Goal: Find specific page/section: Find specific page/section

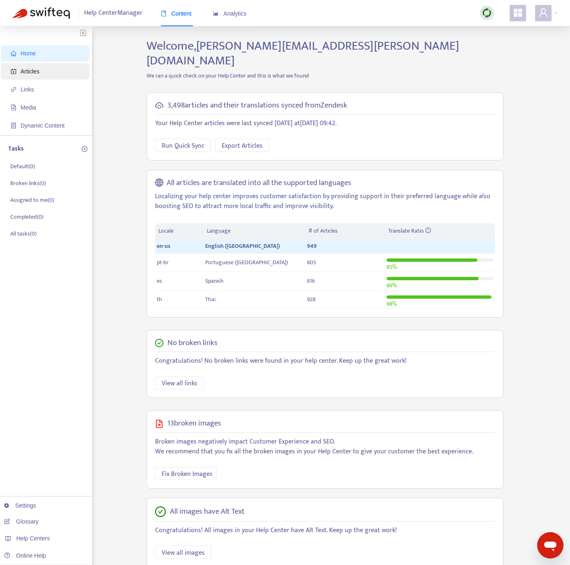
click at [49, 66] on span "Articles" at bounding box center [47, 71] width 72 height 16
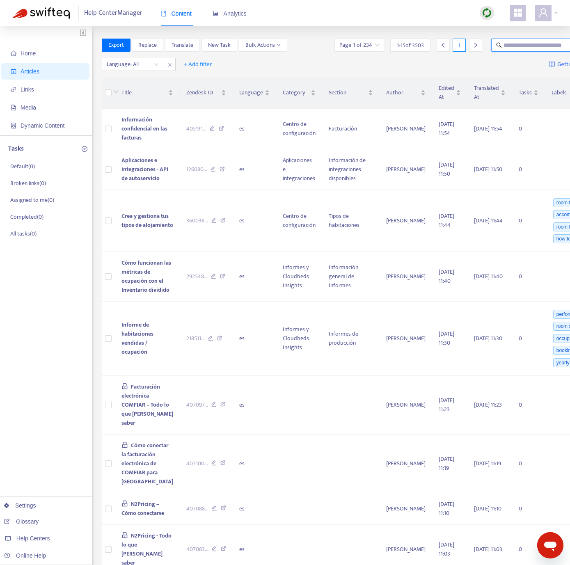
click at [482, 49] on input "text" at bounding box center [543, 45] width 79 height 9
type input "*"
click at [147, 68] on div at bounding box center [129, 65] width 50 height 10
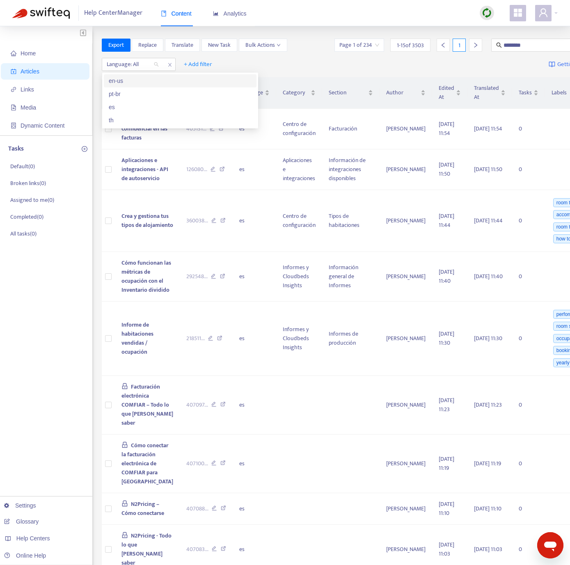
click at [143, 79] on div "en-us" at bounding box center [180, 80] width 143 height 9
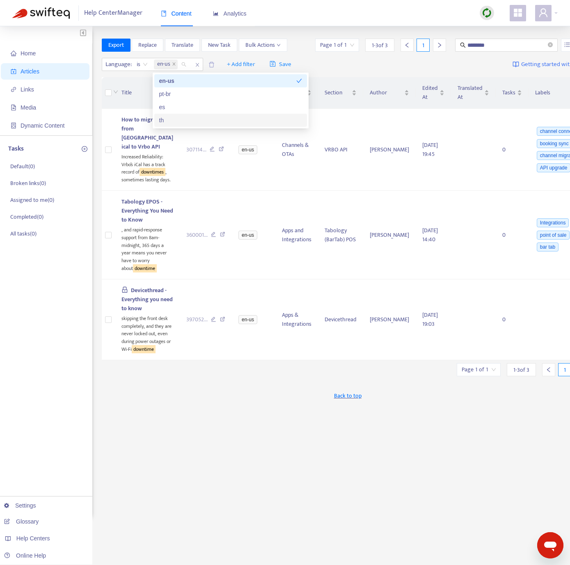
click at [19, 370] on div "Home Articles Links Media Dynamic Content Tasks Default ( 0 ) Broken links ( 0 …" at bounding box center [46, 272] width 92 height 493
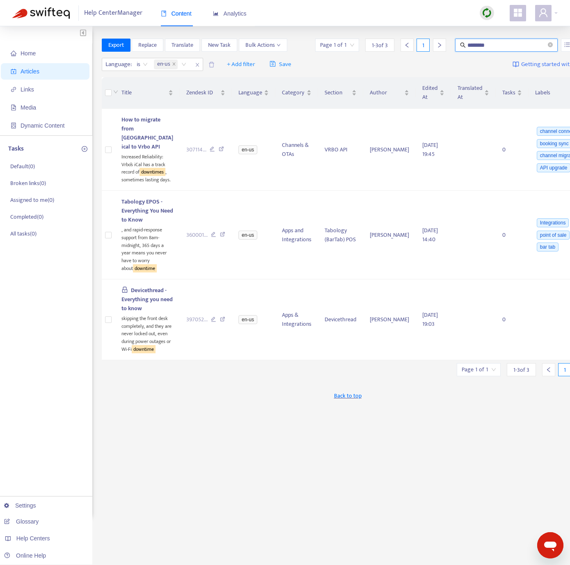
drag, startPoint x: 483, startPoint y: 44, endPoint x: 372, endPoint y: 22, distance: 113.3
click at [372, 22] on section "Help Center Manager Content Analytics Home Articles Links Media Dynamic Content…" at bounding box center [285, 296] width 570 height 592
type input "**********"
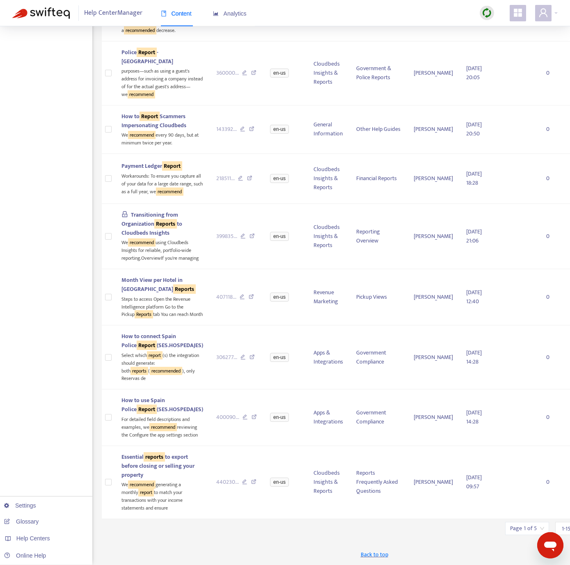
scroll to position [819, 0]
click at [251, 471] on icon at bounding box center [253, 483] width 5 height 7
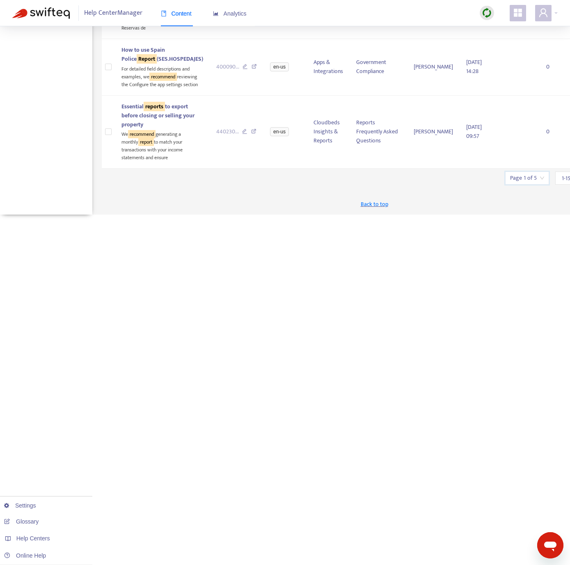
click at [482, 184] on input "search" at bounding box center [527, 178] width 34 height 12
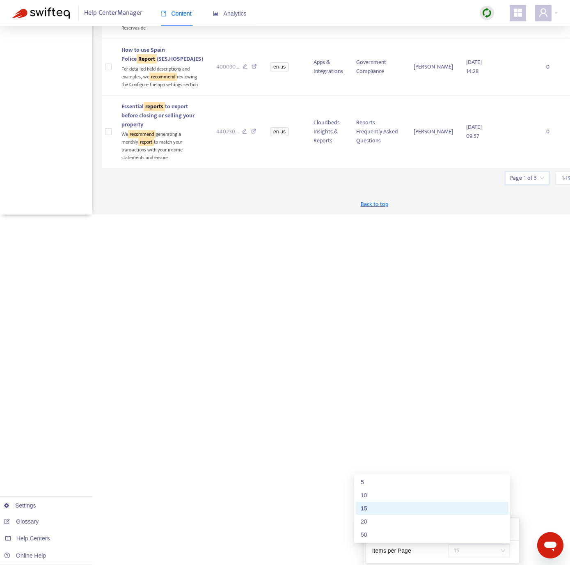
click at [459, 471] on span "15" at bounding box center [480, 551] width 52 height 12
click at [454, 471] on div "50" at bounding box center [432, 534] width 153 height 13
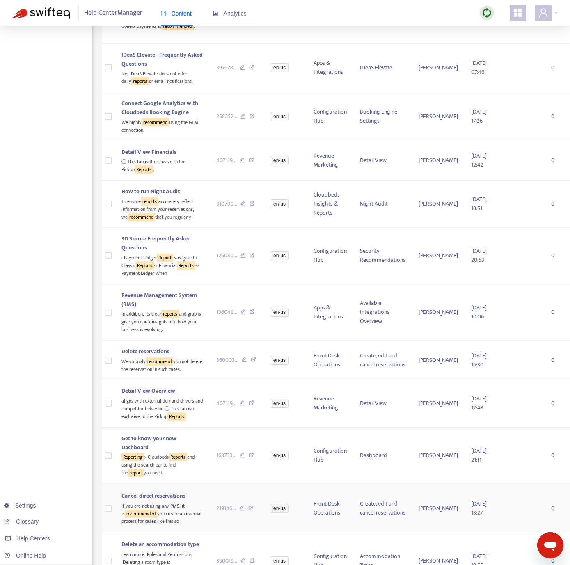
scroll to position [1870, 0]
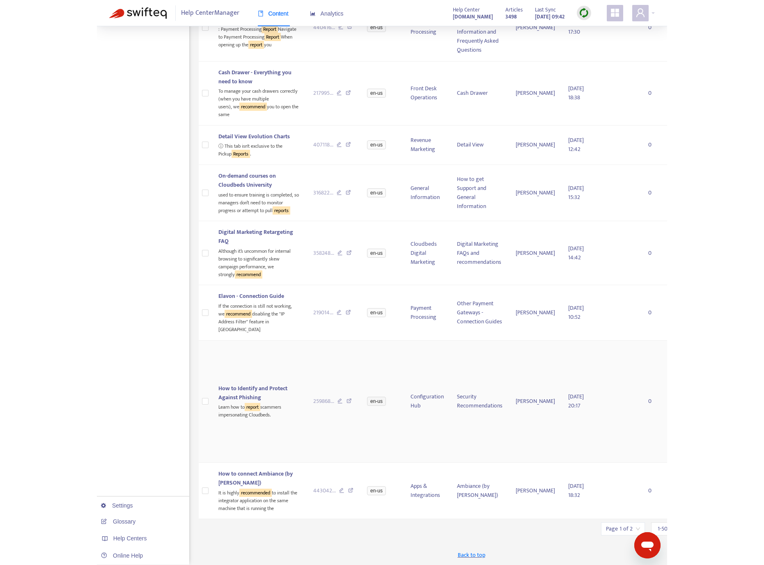
scroll to position [2166, 0]
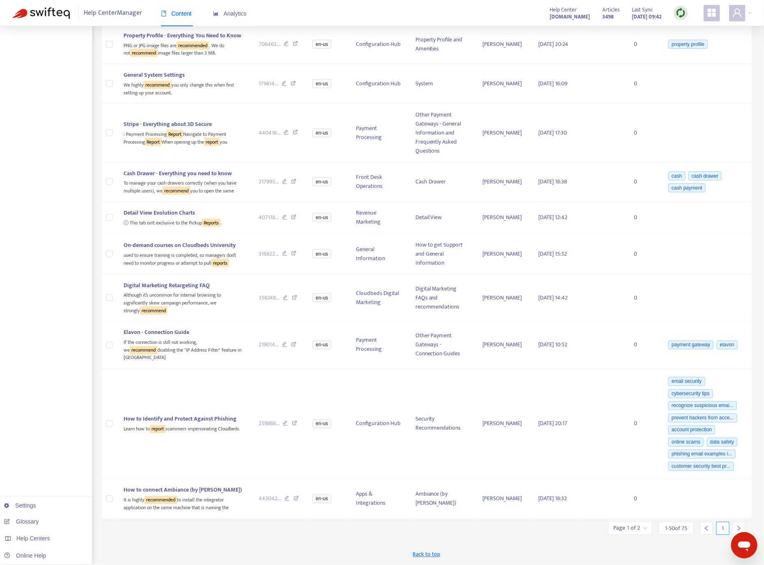
click at [482, 471] on icon "right" at bounding box center [739, 529] width 6 height 6
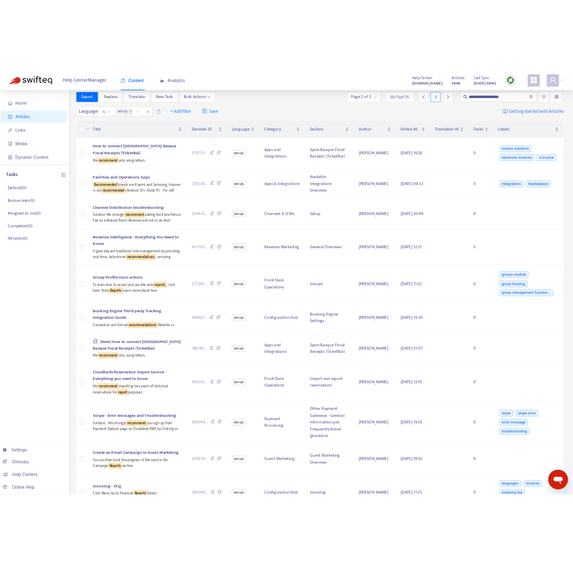
scroll to position [0, 0]
